Goal: Information Seeking & Learning: Learn about a topic

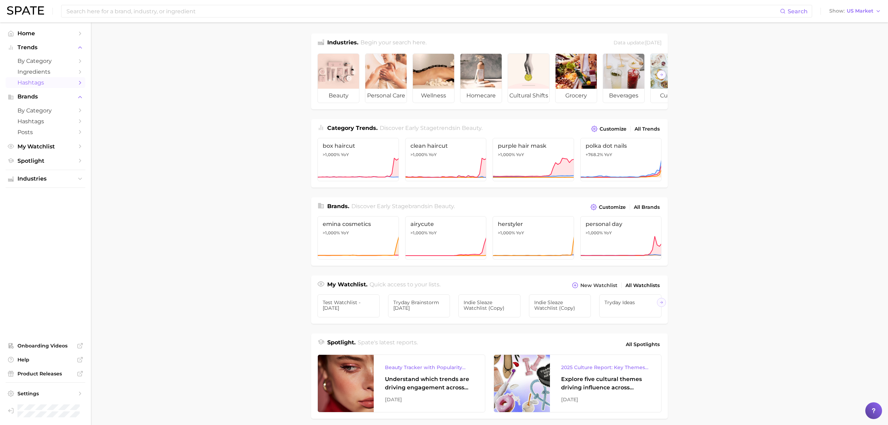
click at [35, 85] on span "Hashtags" at bounding box center [45, 82] width 56 height 7
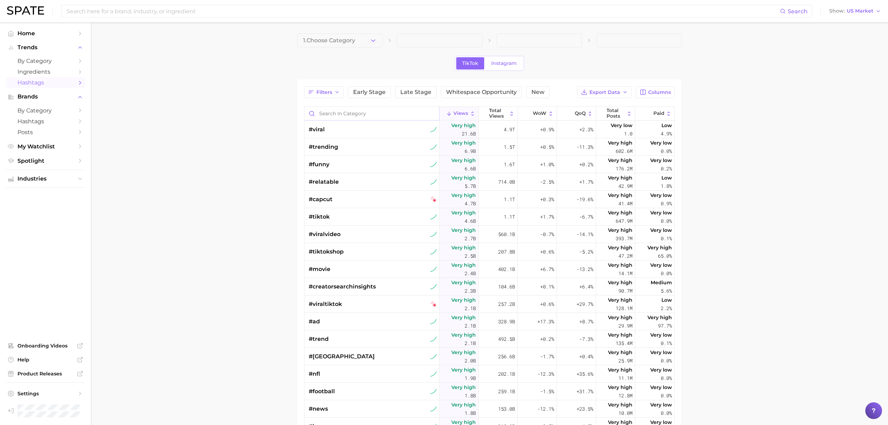
click at [337, 111] on input "Search in category" at bounding box center [371, 113] width 135 height 13
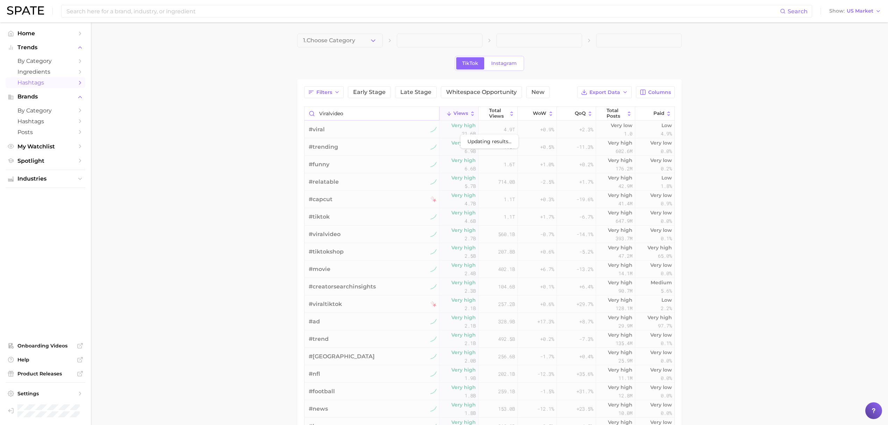
type input "viralvideo"
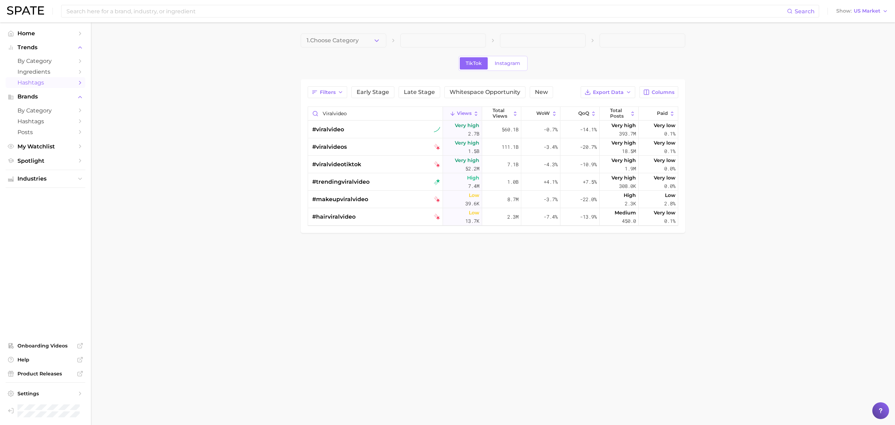
click at [236, 84] on main "1. Choose Category TikTok Instagram Filters Early Stage Late Stage Whitespace O…" at bounding box center [493, 145] width 804 height 246
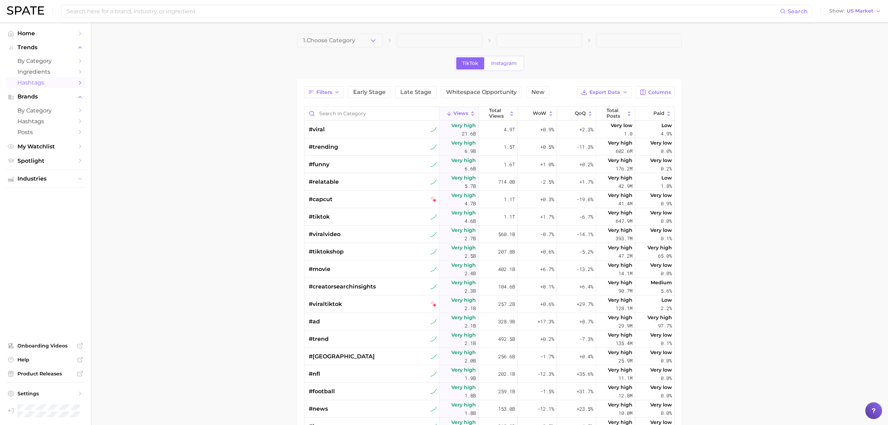
click at [253, 108] on main "1. Choose Category TikTok Instagram Filters Early Stage Late Stage Whitespace O…" at bounding box center [489, 297] width 797 height 551
